Goal: Information Seeking & Learning: Learn about a topic

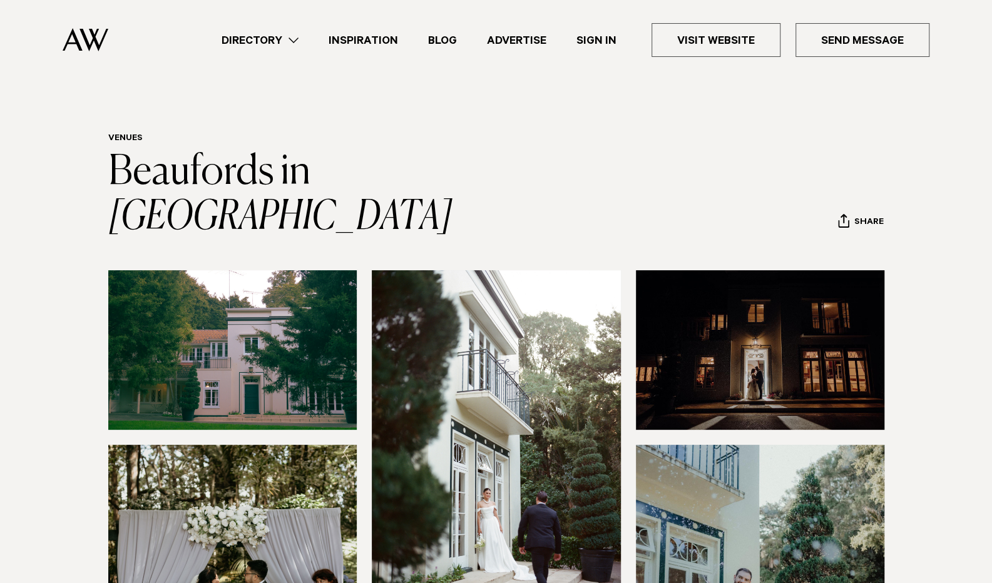
click at [226, 331] on img at bounding box center [232, 350] width 249 height 160
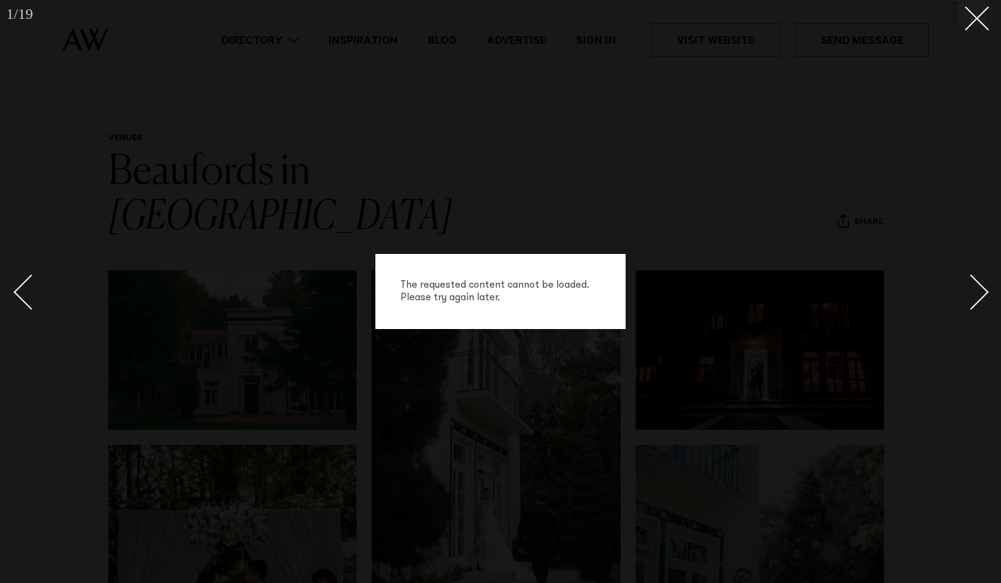
click at [982, 292] on div "Next slide" at bounding box center [972, 293] width 36 height 36
click at [721, 337] on div "The requested content cannot be loaded. Please try again later." at bounding box center [500, 291] width 1001 height 583
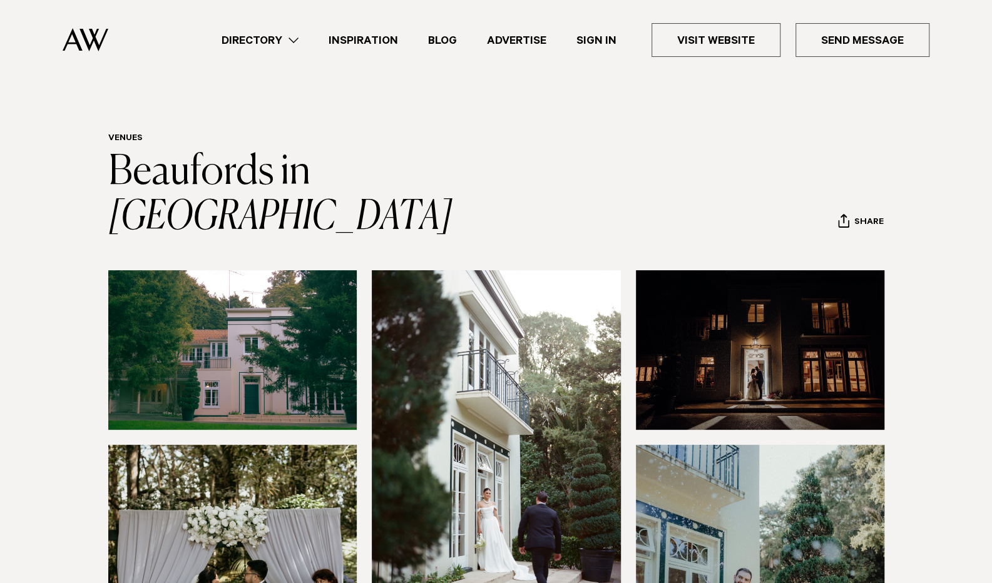
click at [438, 357] on img at bounding box center [496, 437] width 249 height 334
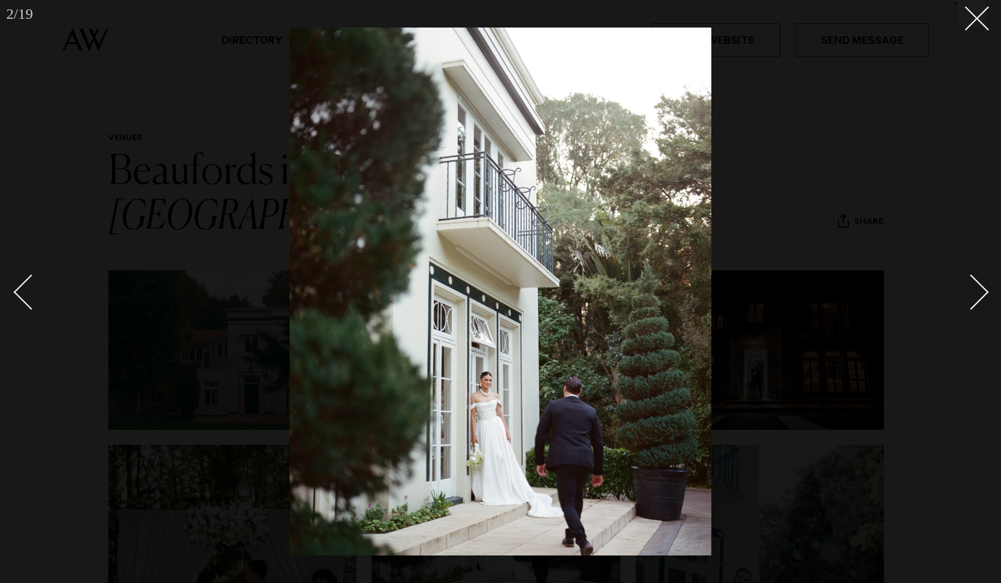
click at [990, 290] on div at bounding box center [500, 291] width 1001 height 583
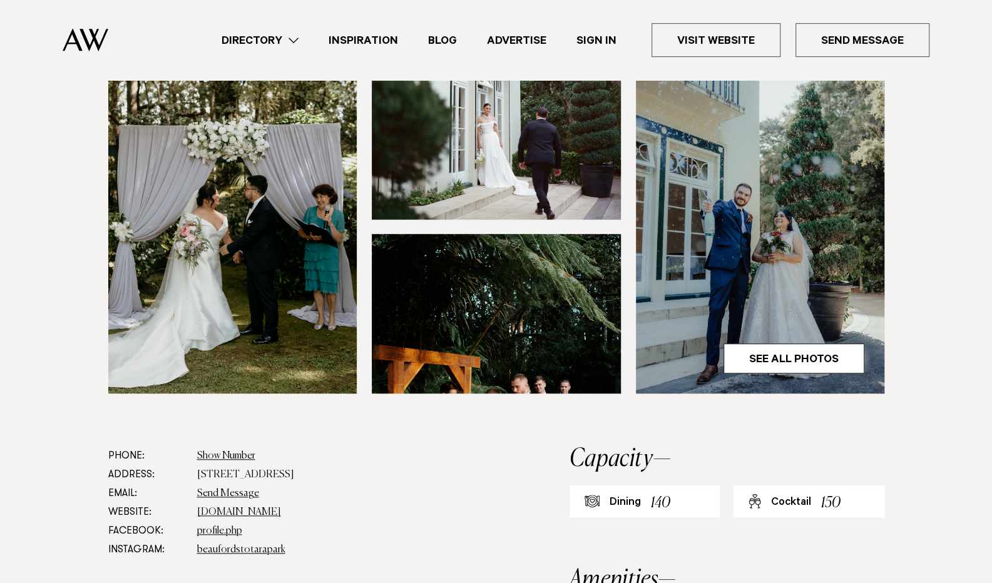
scroll to position [390, 0]
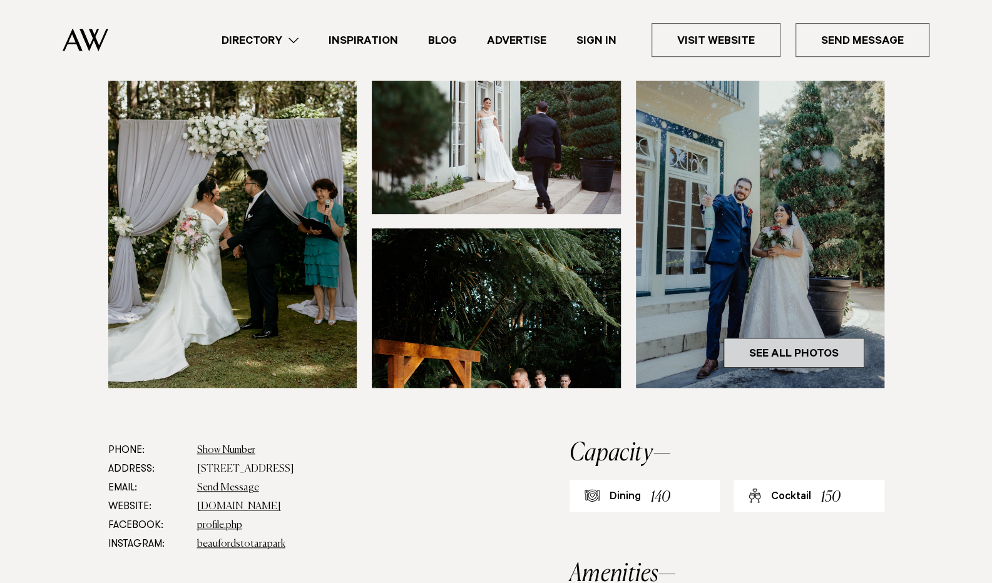
click at [817, 338] on link "See All Photos" at bounding box center [793, 353] width 141 height 30
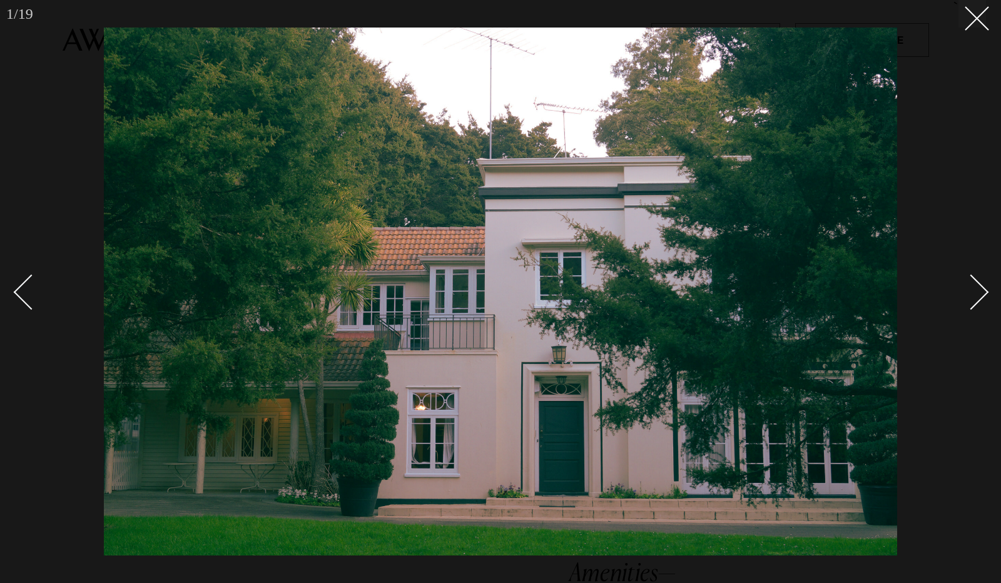
click at [984, 293] on div "Next slide" at bounding box center [972, 293] width 36 height 36
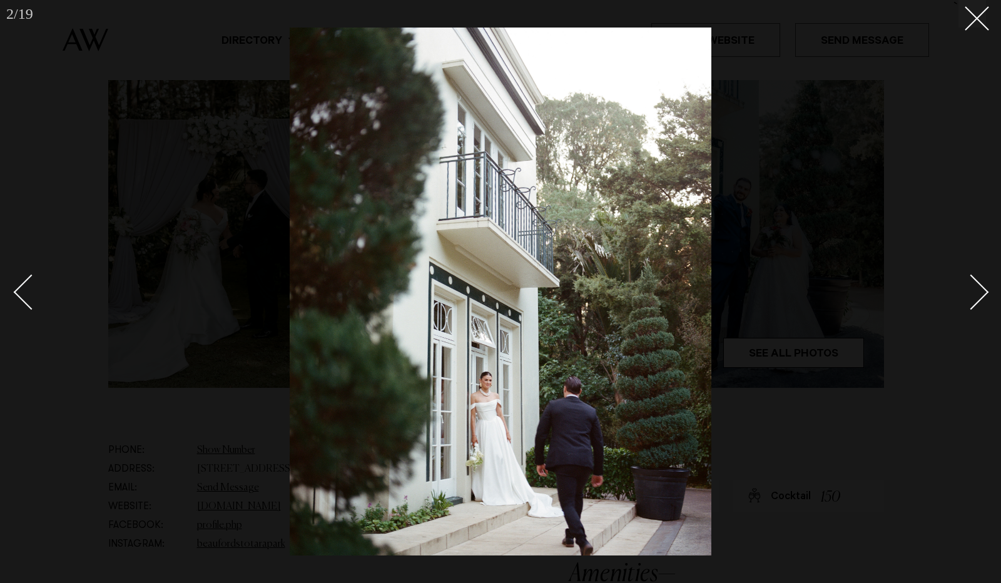
click at [984, 293] on div "Next slide" at bounding box center [972, 293] width 36 height 36
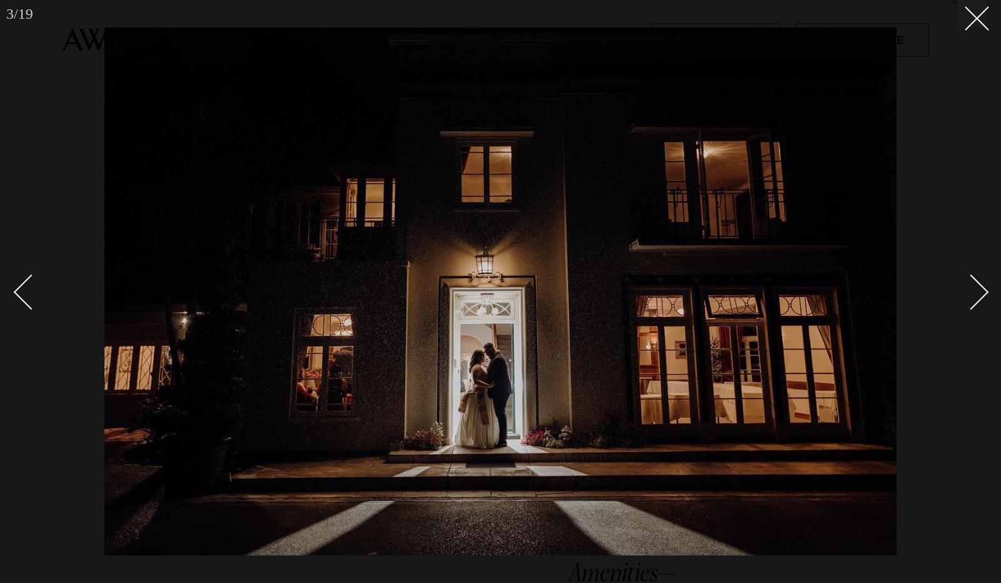
click at [984, 293] on div "Next slide" at bounding box center [972, 293] width 36 height 36
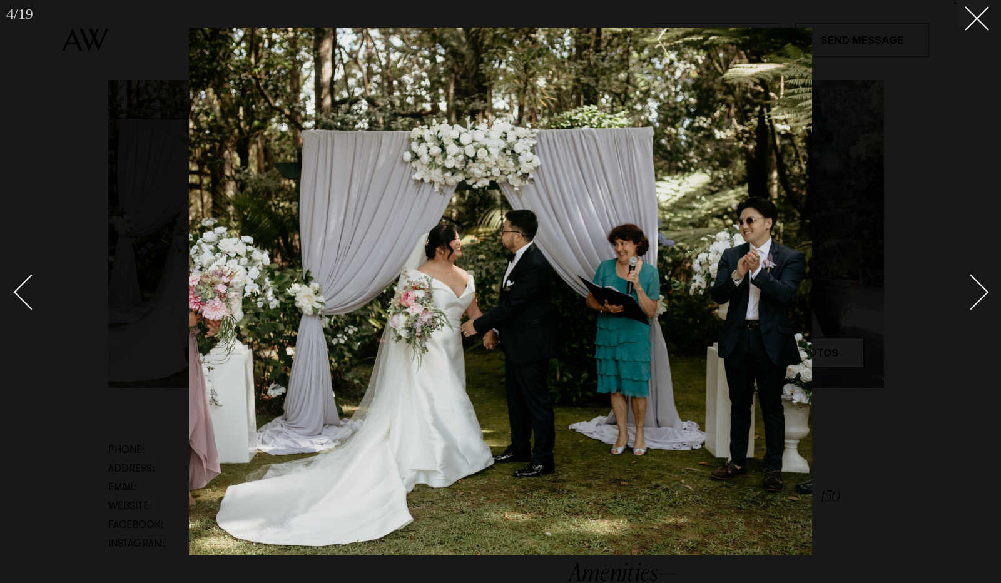
click at [984, 293] on div "Next slide" at bounding box center [972, 293] width 36 height 36
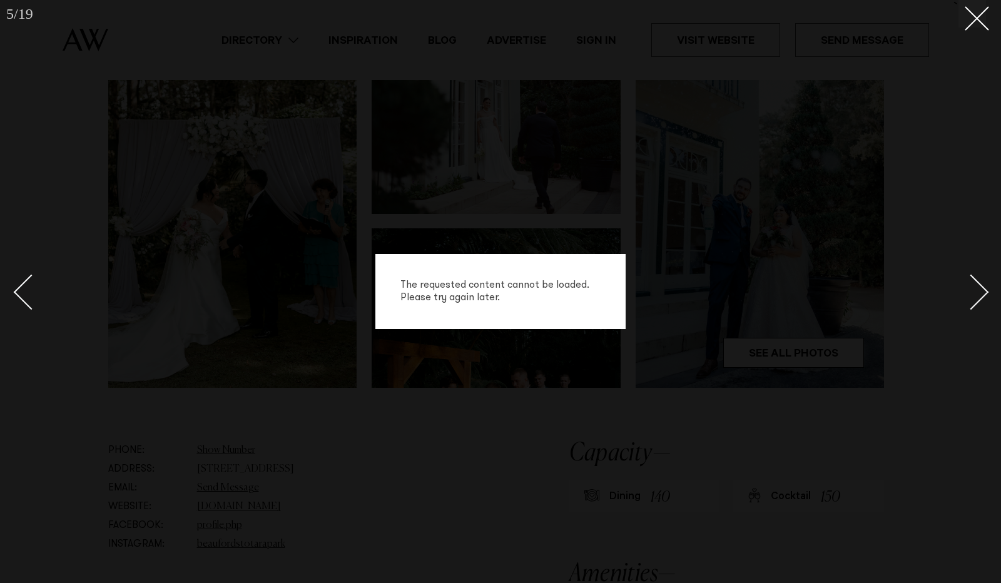
click at [984, 293] on div "Next slide" at bounding box center [972, 293] width 36 height 36
click at [964, 32] on div "The requested content cannot be loaded. Please try again later." at bounding box center [500, 291] width 1001 height 583
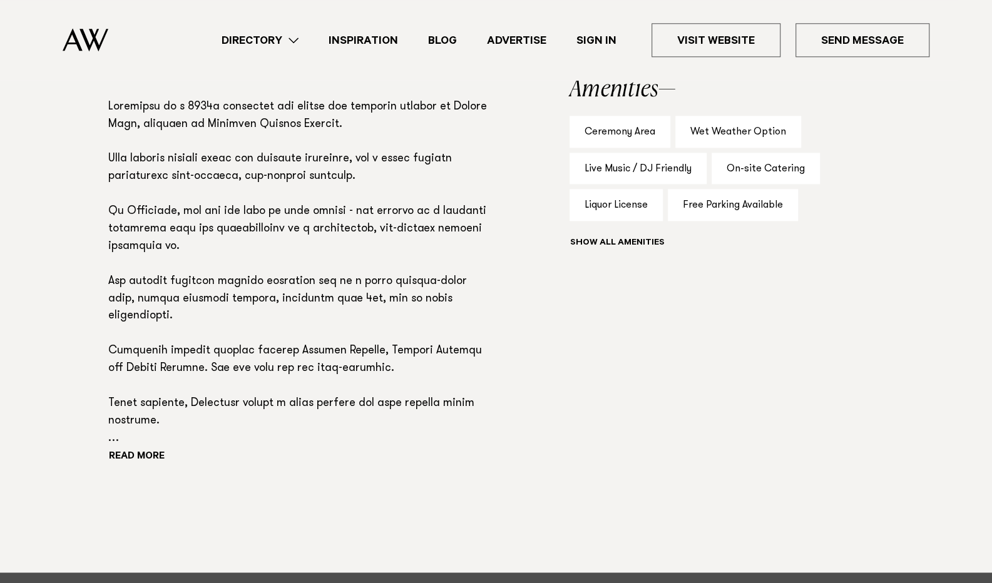
scroll to position [877, 0]
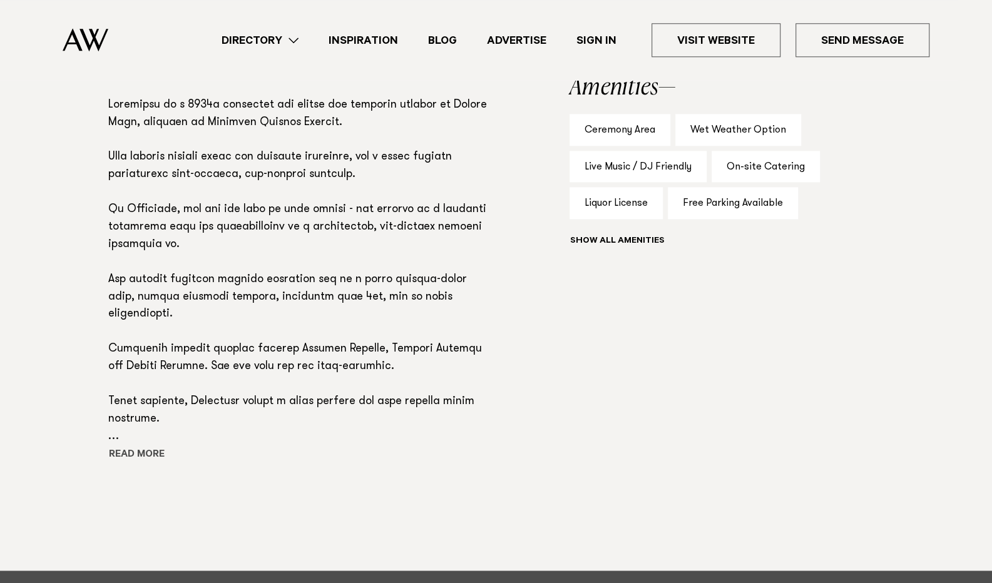
click at [119, 446] on button "Read more" at bounding box center [164, 455] width 113 height 19
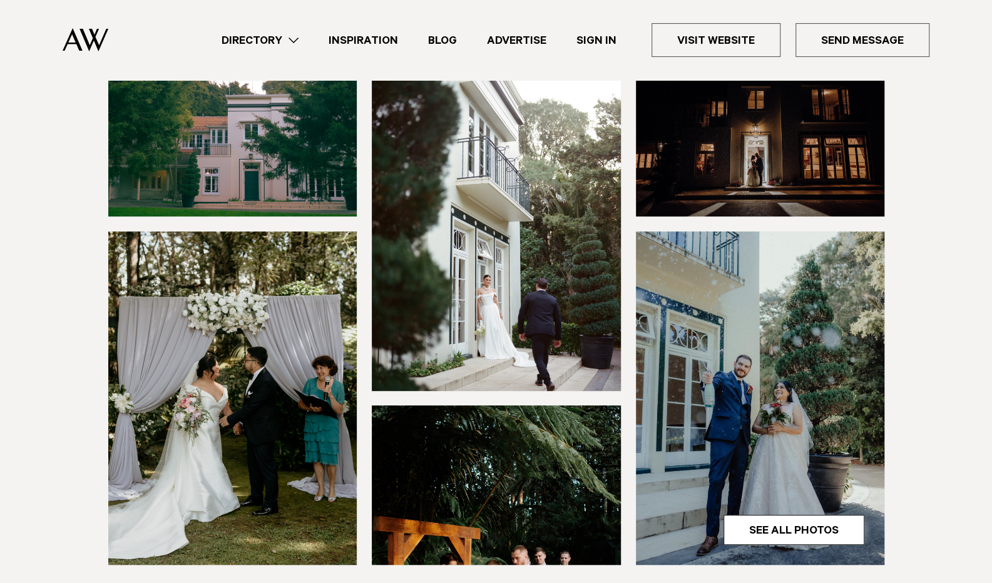
scroll to position [188, 0]
